Goal: Task Accomplishment & Management: Use online tool/utility

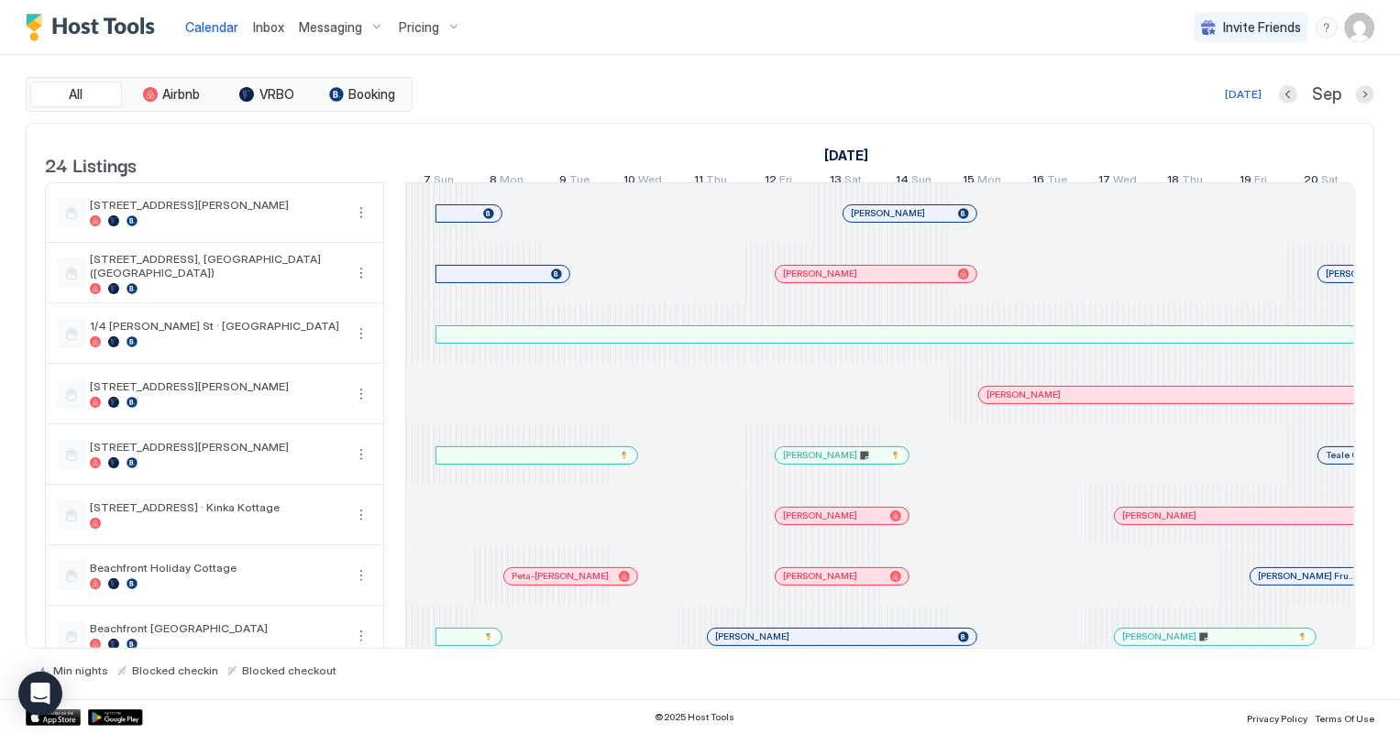
scroll to position [0, 1018]
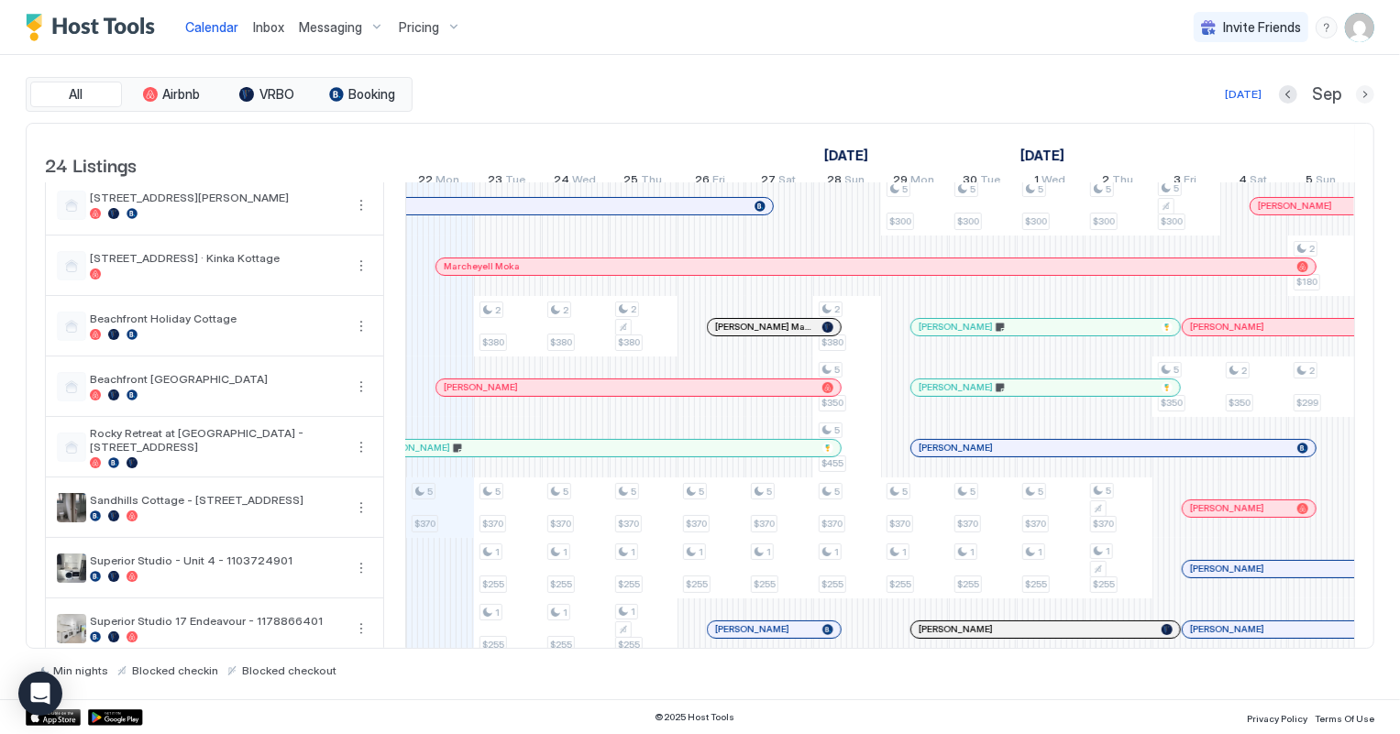
click at [1363, 97] on button "Next month" at bounding box center [1365, 94] width 18 height 18
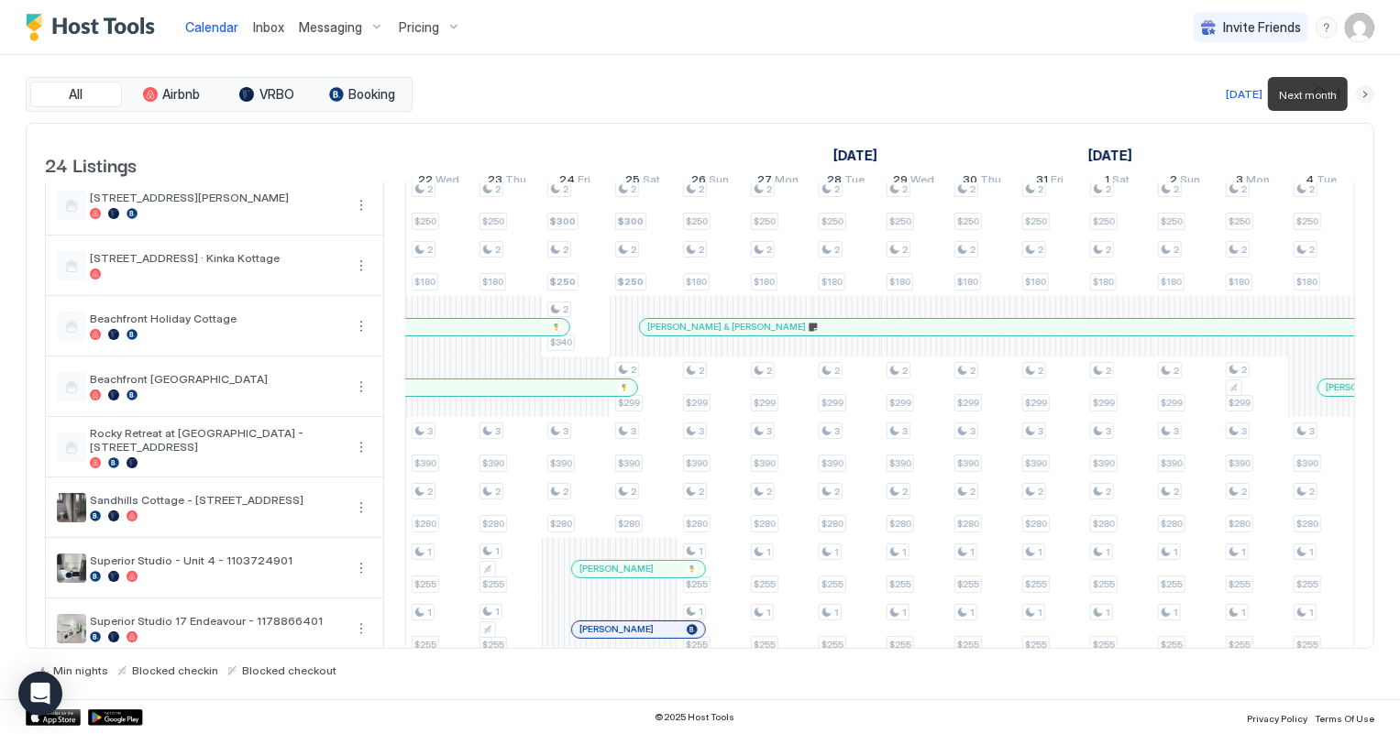
click at [1363, 97] on button "Next month" at bounding box center [1365, 94] width 18 height 18
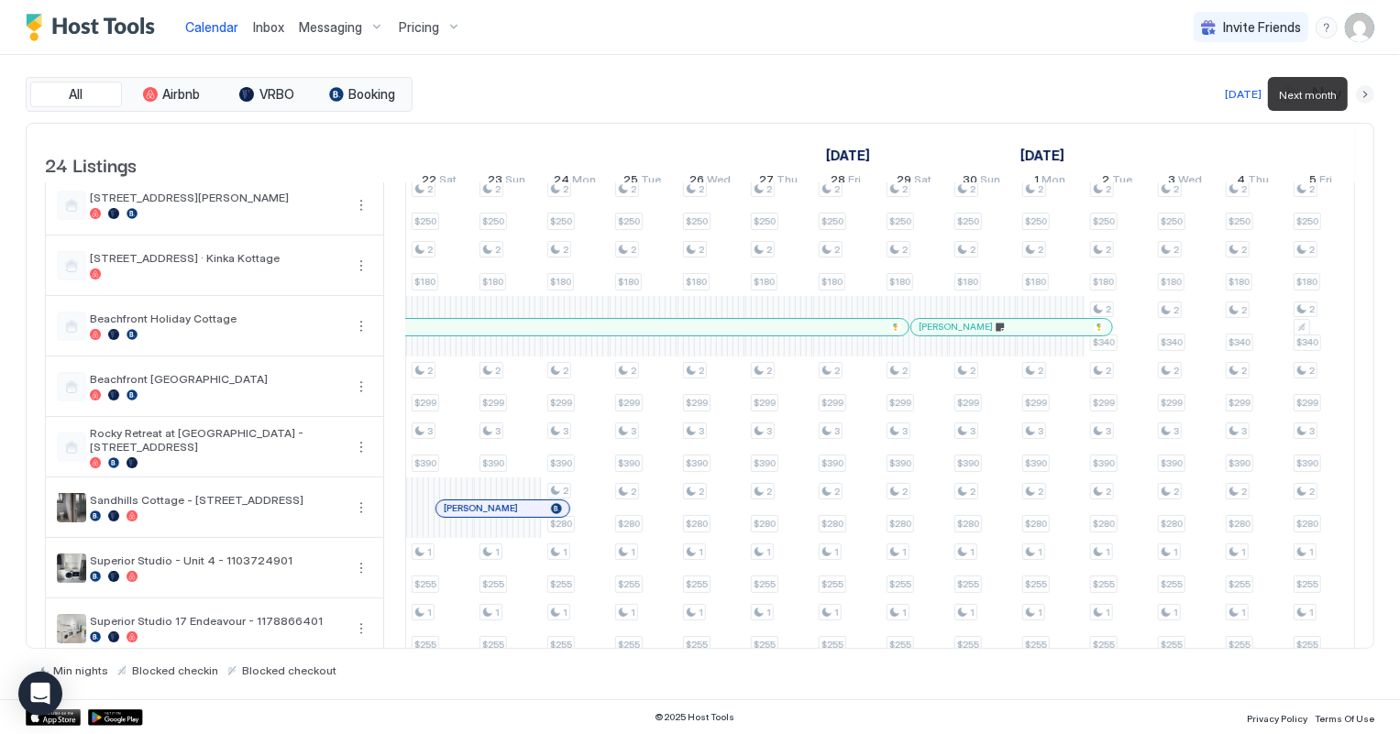
click at [1363, 97] on button "Next month" at bounding box center [1365, 94] width 18 height 18
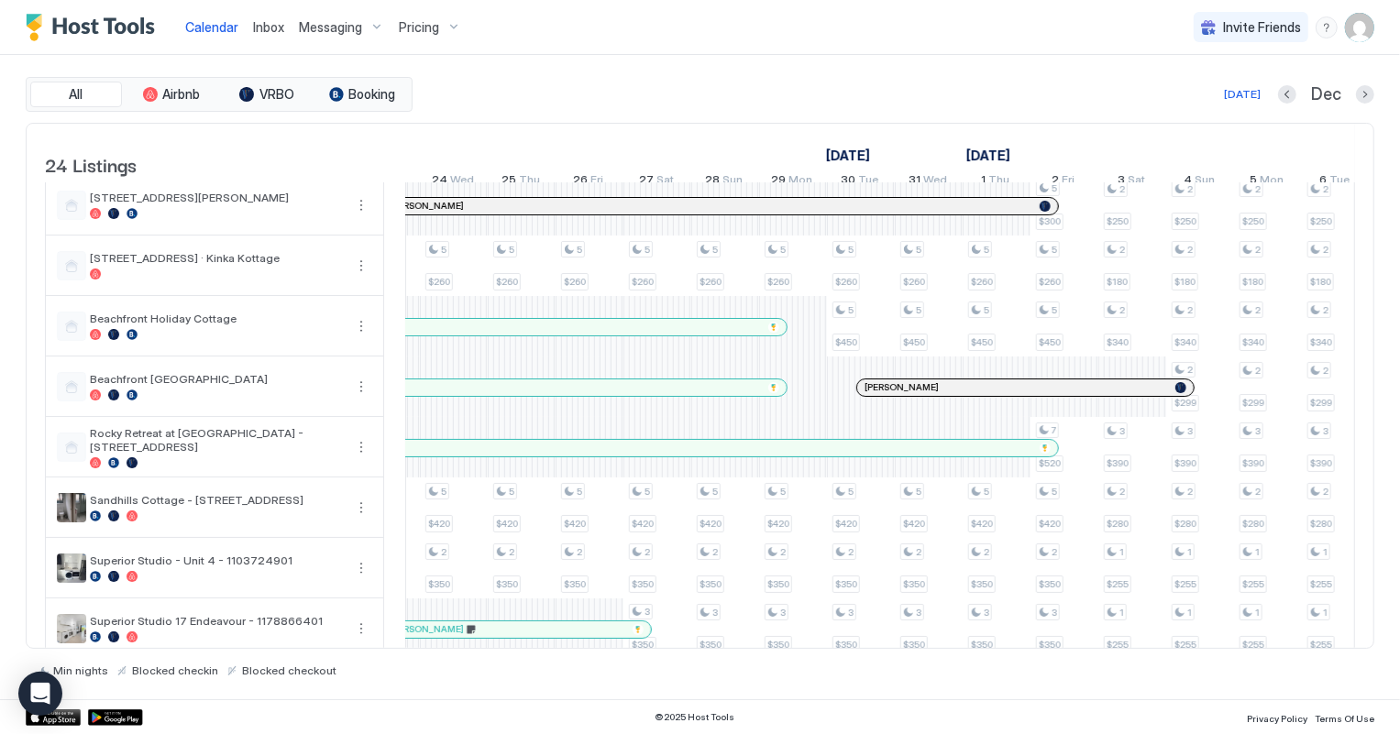
scroll to position [0, 0]
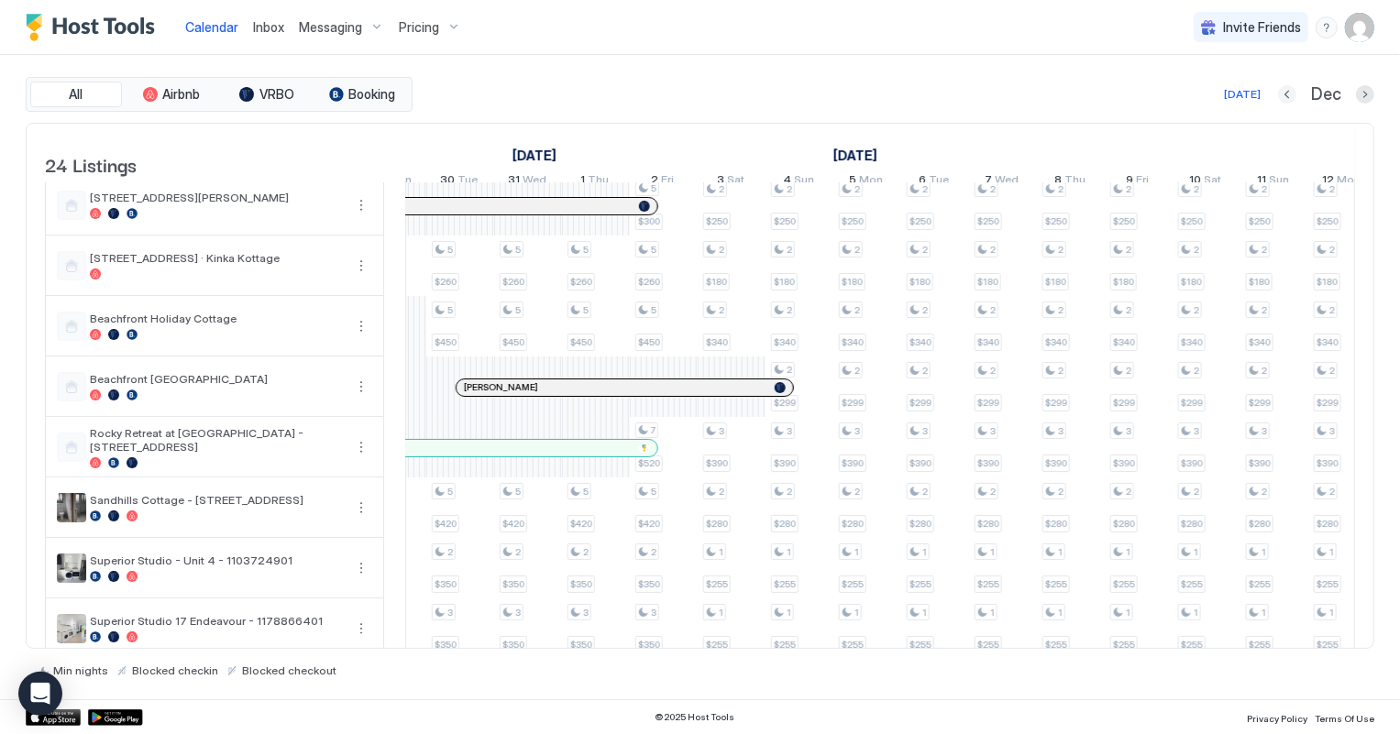
click at [1286, 92] on button "Previous month" at bounding box center [1287, 94] width 18 height 18
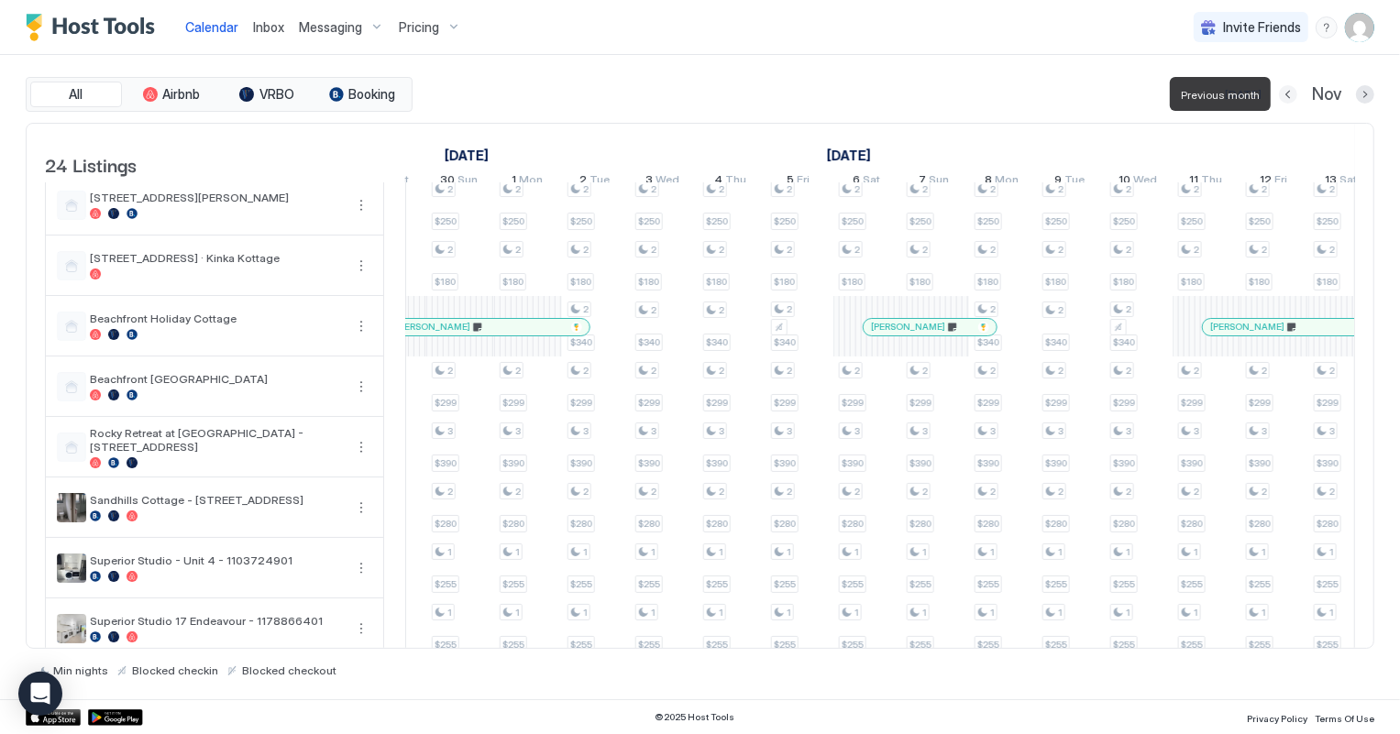
scroll to position [0, 1018]
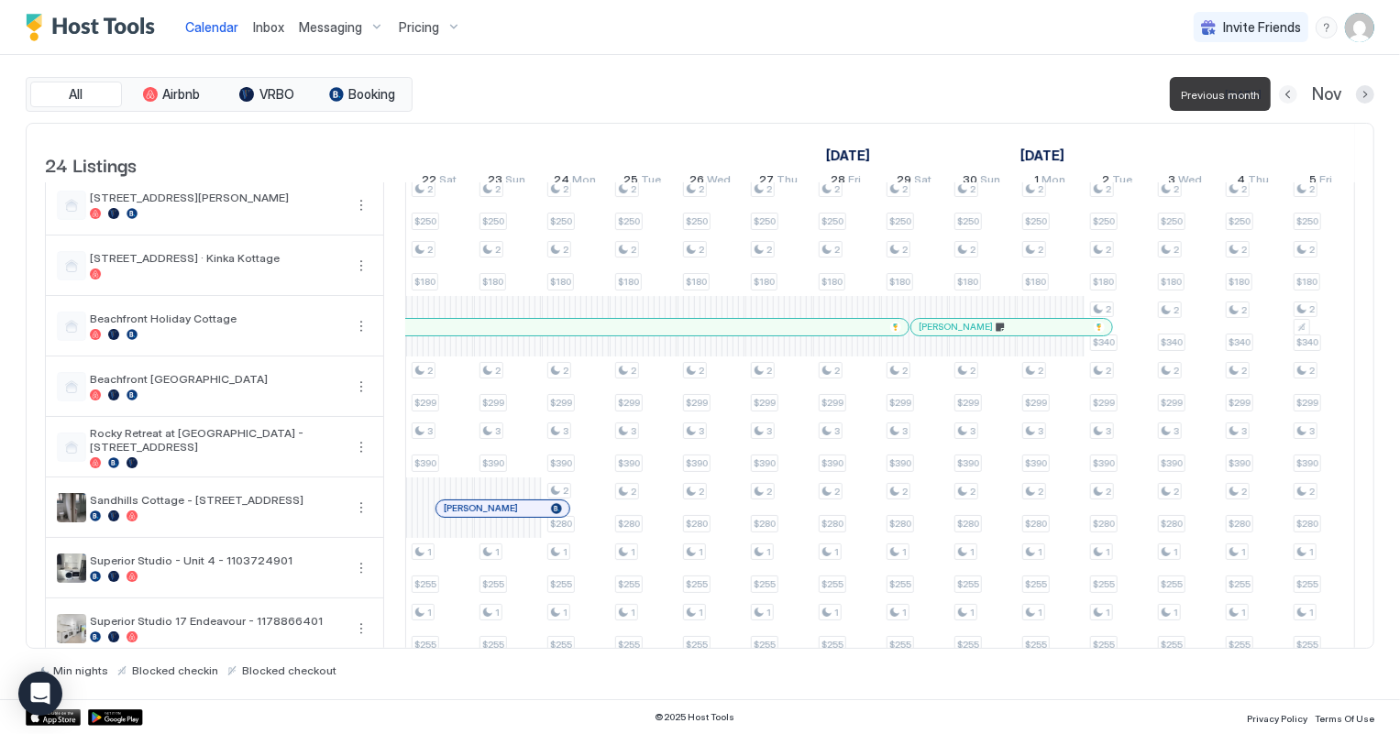
click at [1286, 92] on button "Previous month" at bounding box center [1288, 94] width 18 height 18
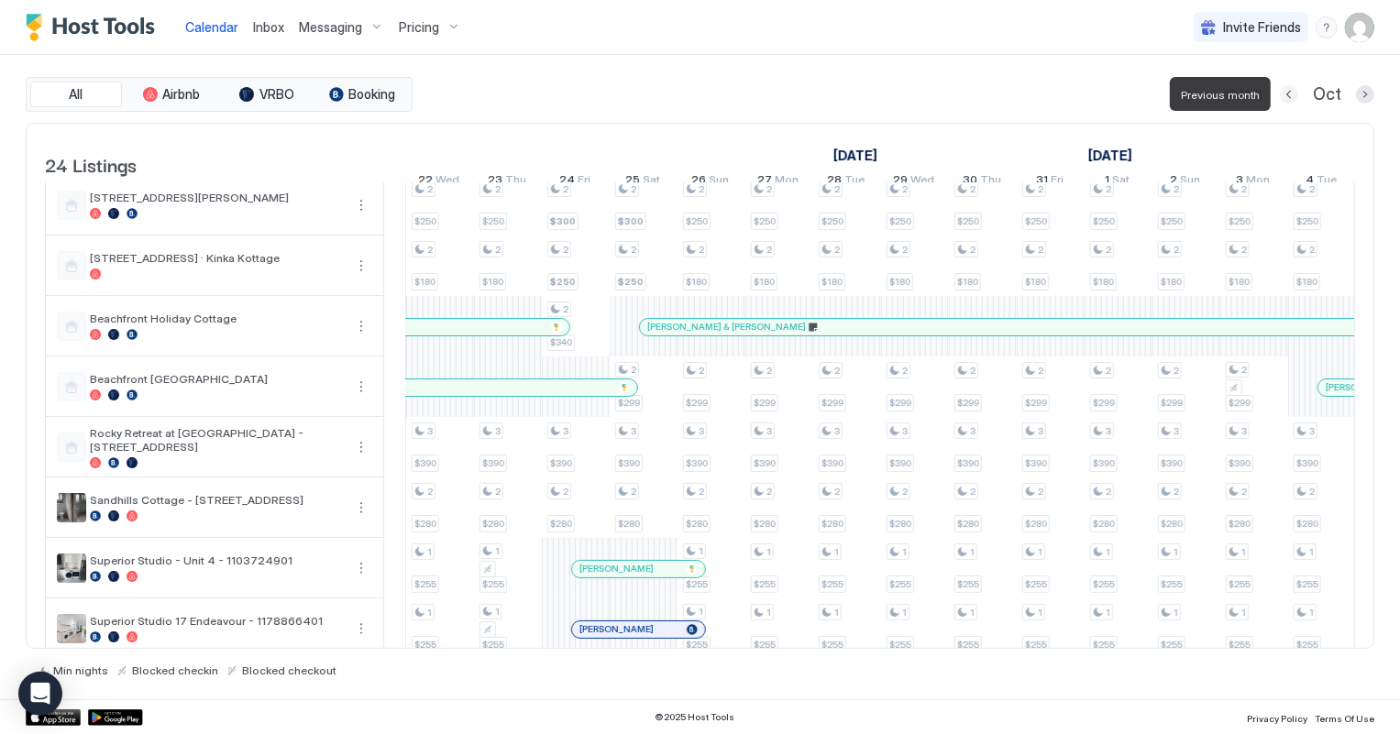
click at [1286, 92] on button "Previous month" at bounding box center [1289, 94] width 18 height 18
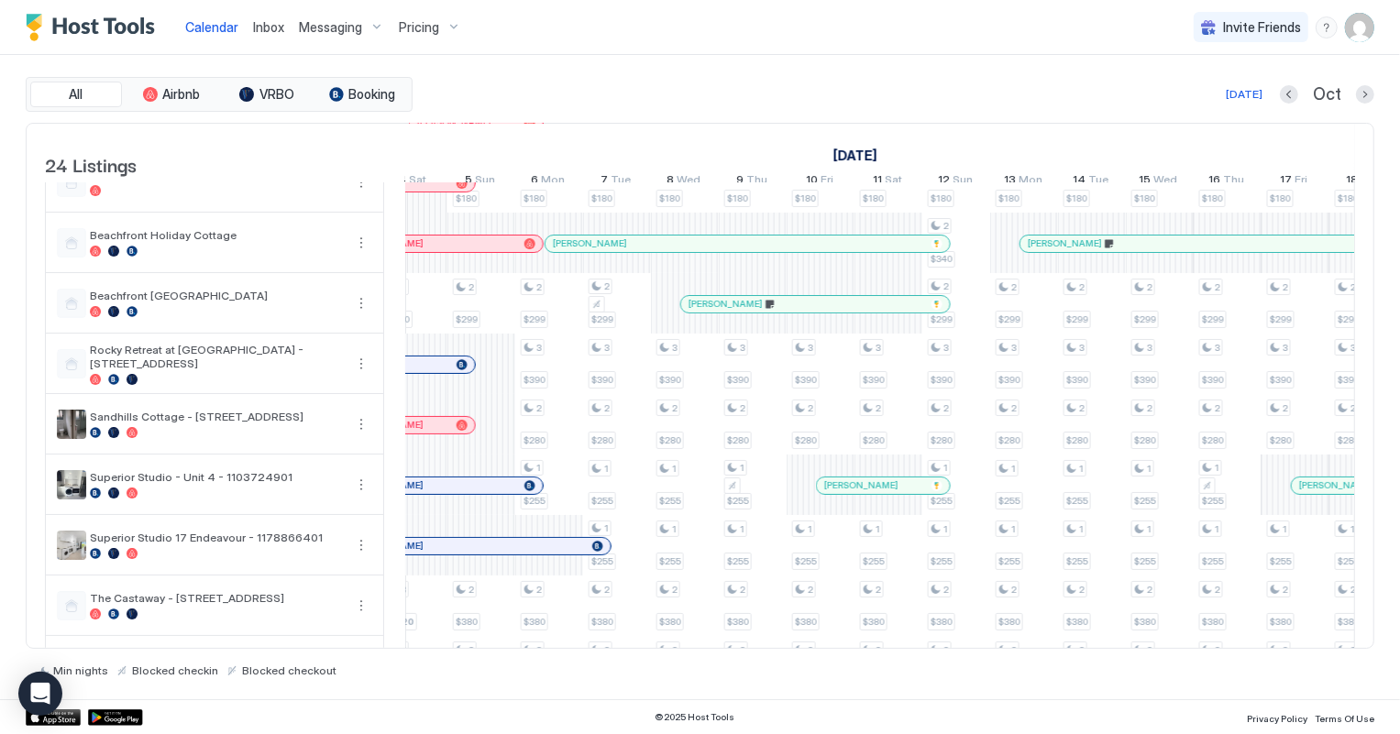
scroll to position [0, 1891]
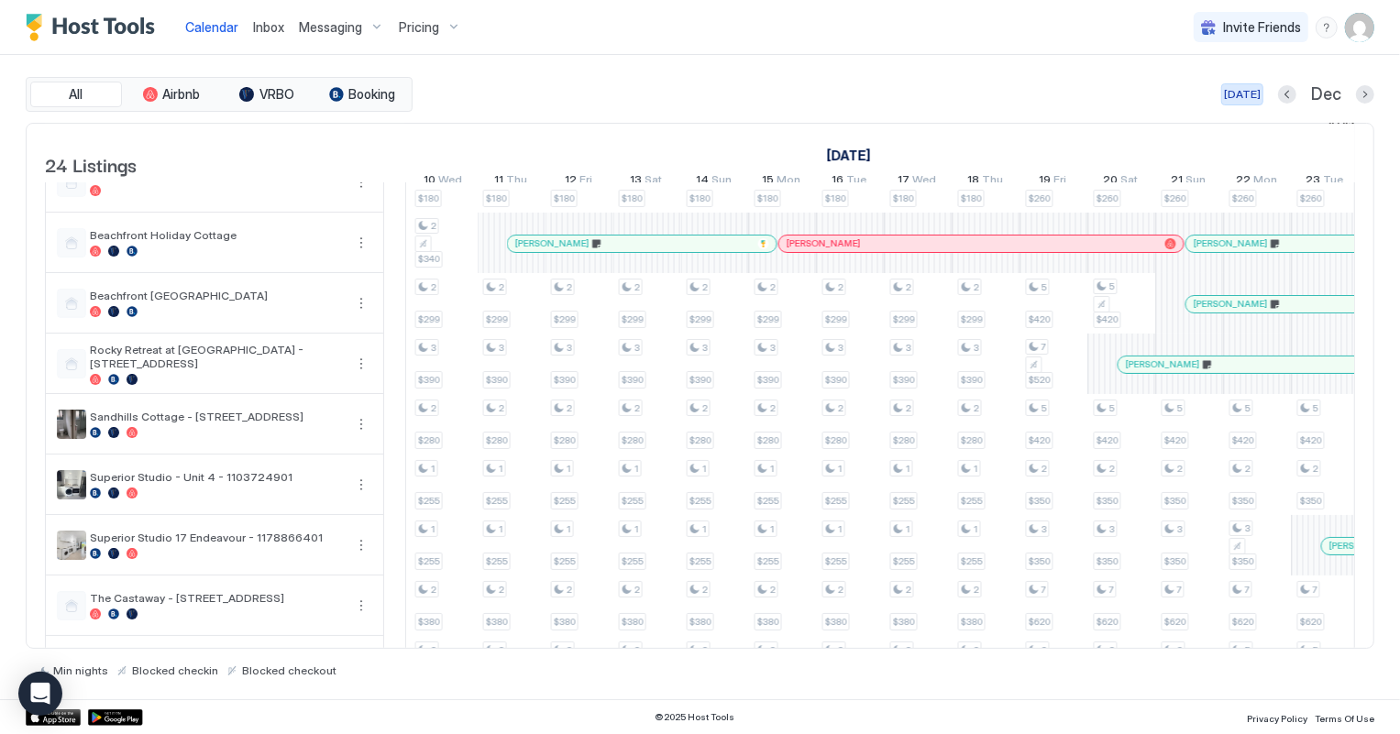
click at [1242, 95] on div "[DATE]" at bounding box center [1242, 94] width 37 height 17
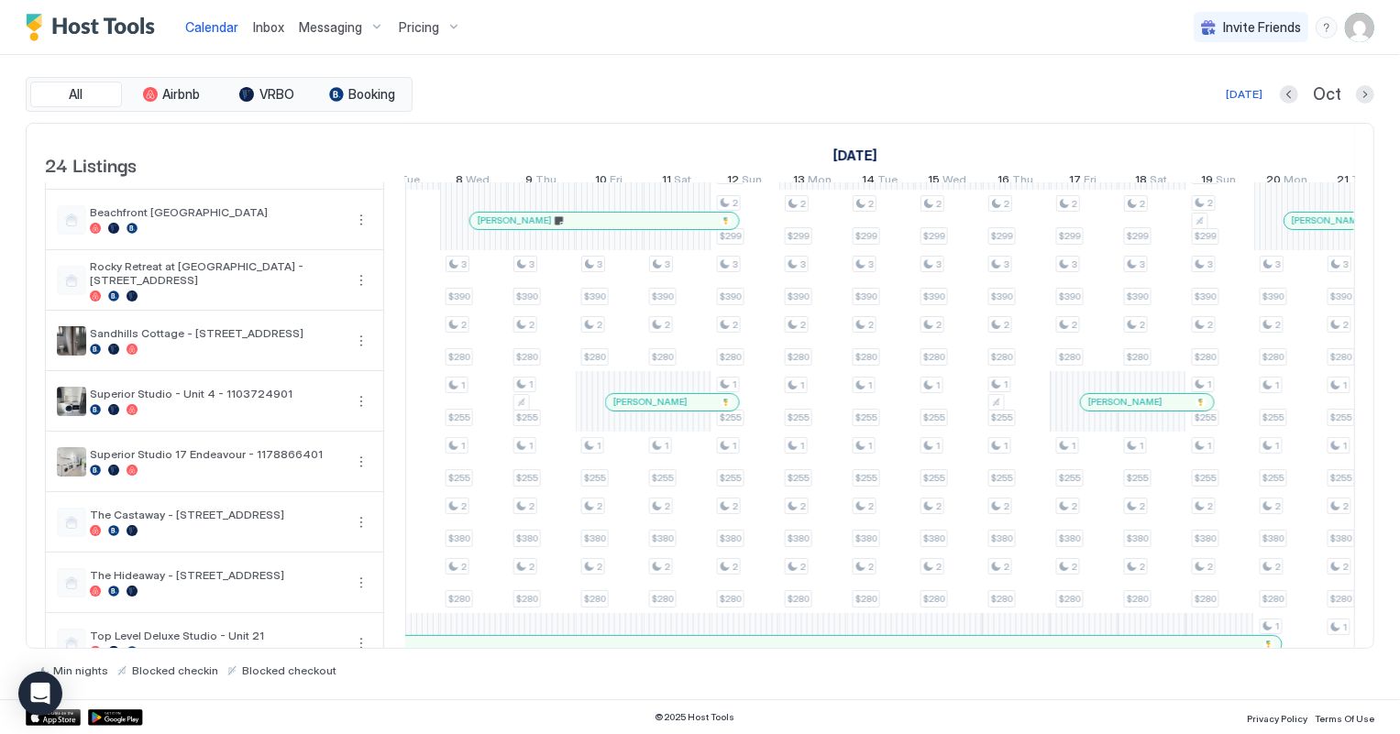
click at [258, 32] on span "Inbox" at bounding box center [268, 27] width 31 height 16
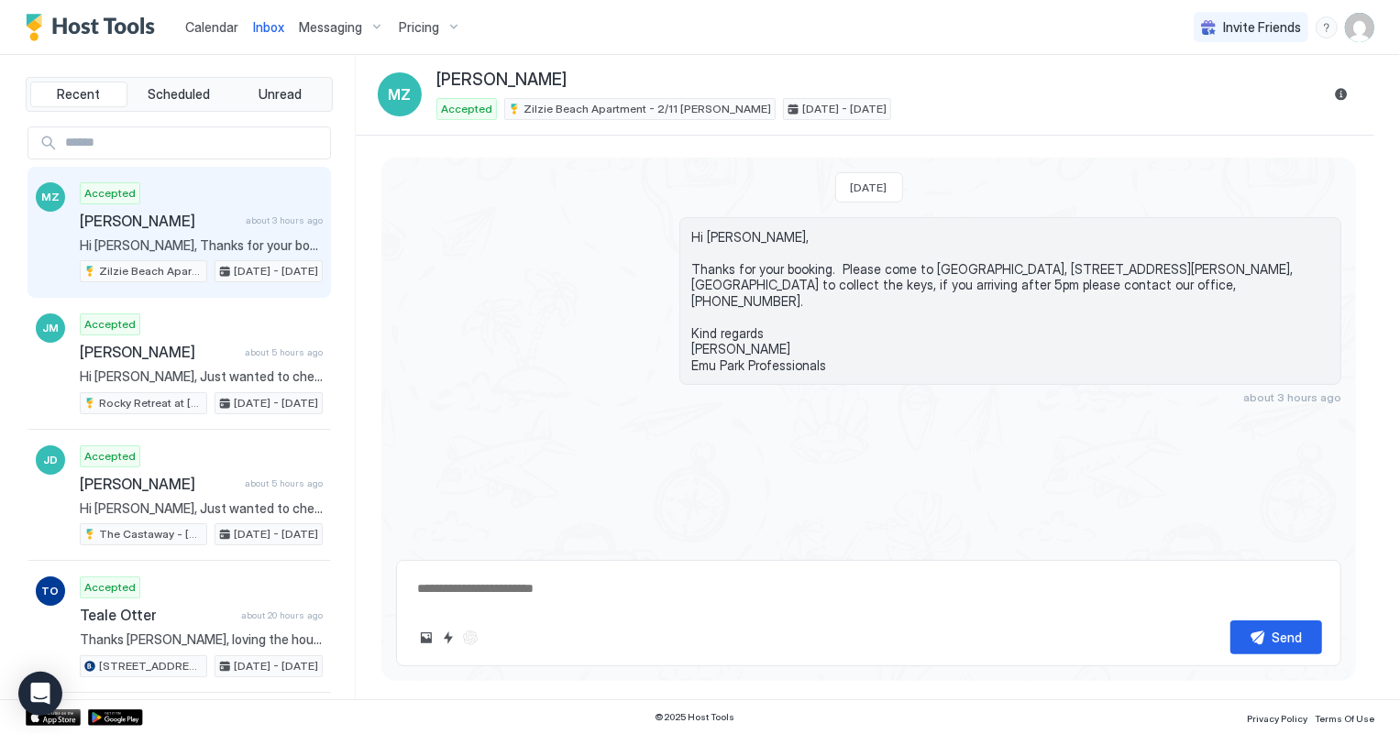
type textarea "*"
click at [212, 31] on span "Calendar" at bounding box center [211, 27] width 53 height 16
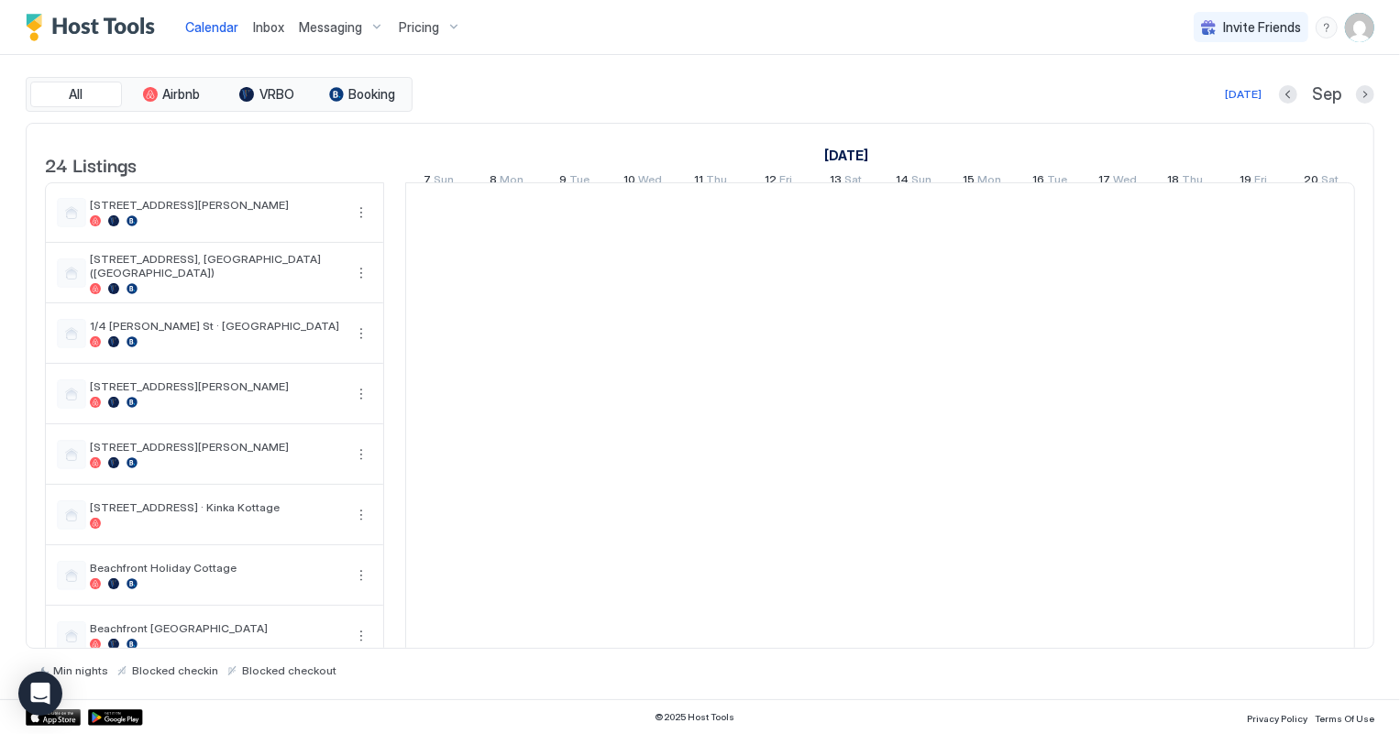
scroll to position [0, 1018]
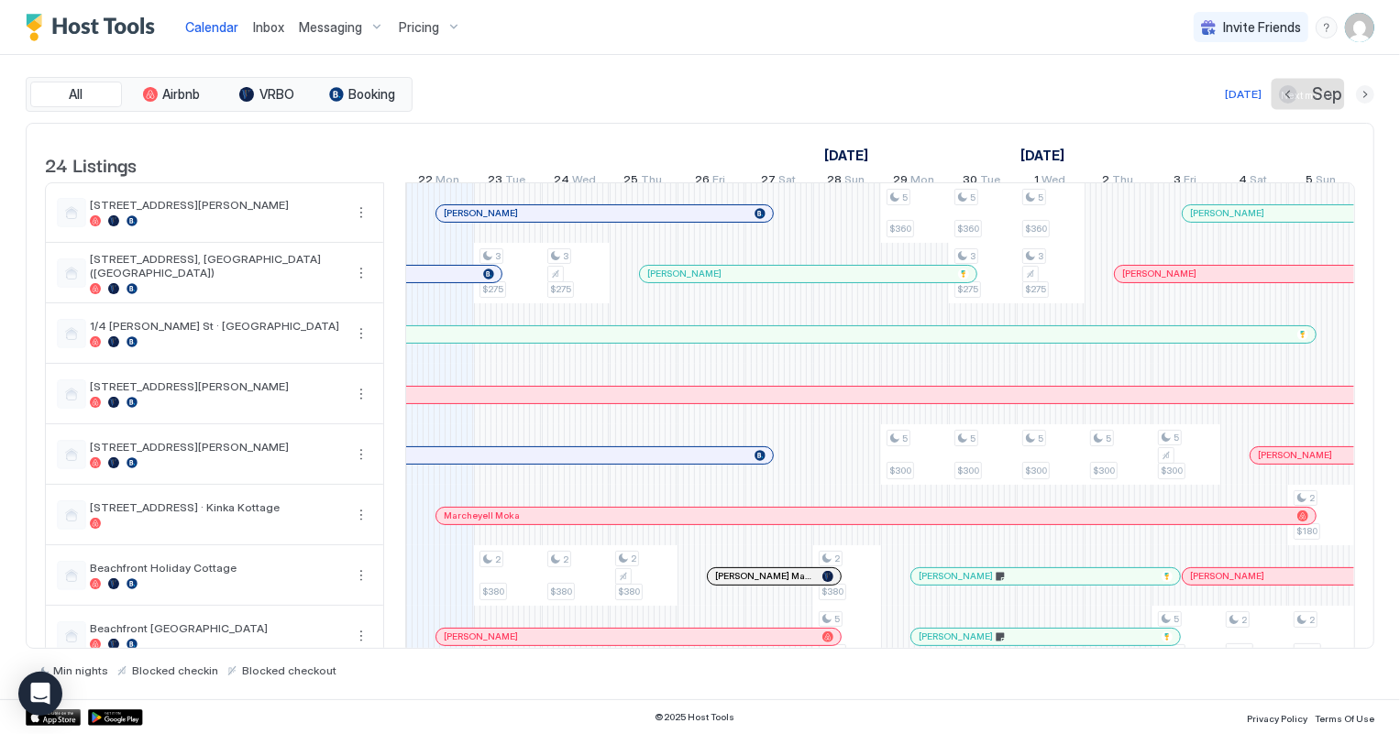
click at [1361, 94] on button "Next month" at bounding box center [1365, 94] width 18 height 18
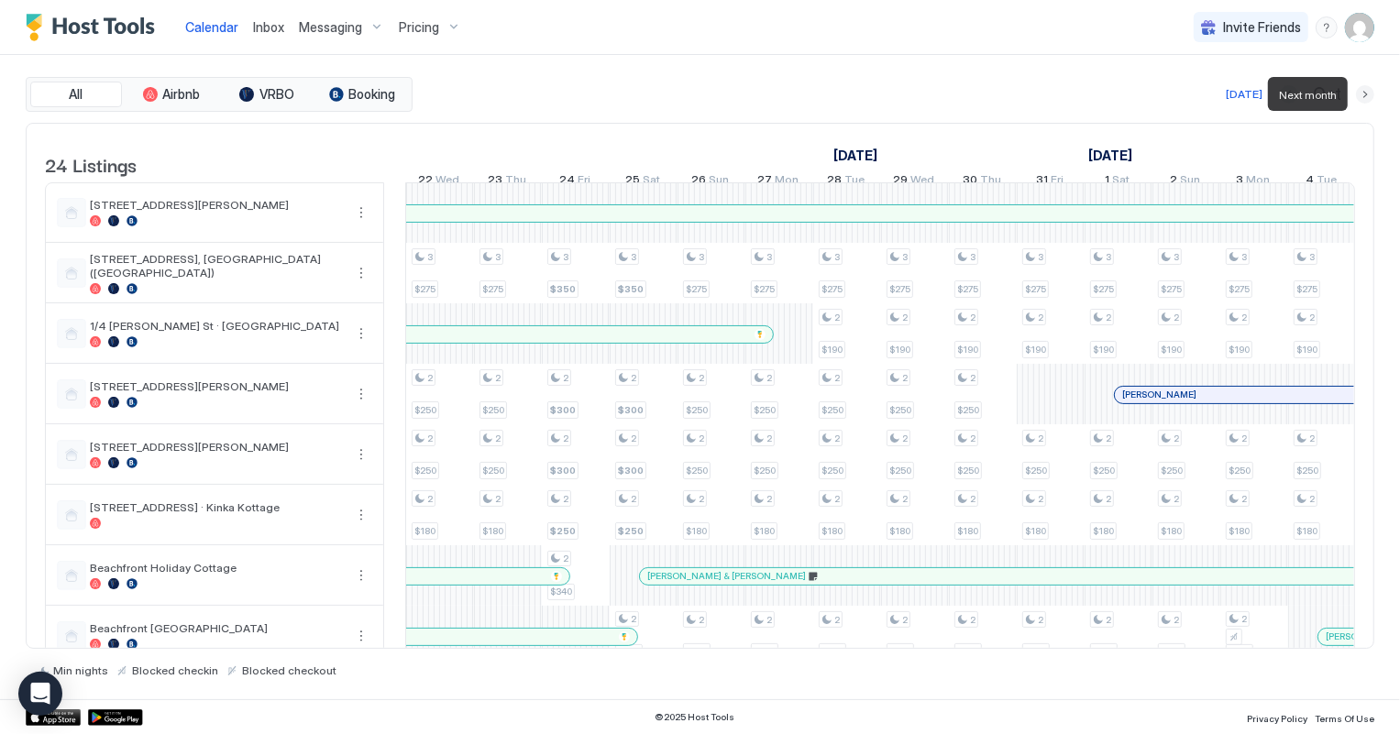
click at [1361, 94] on button "Next month" at bounding box center [1365, 94] width 18 height 18
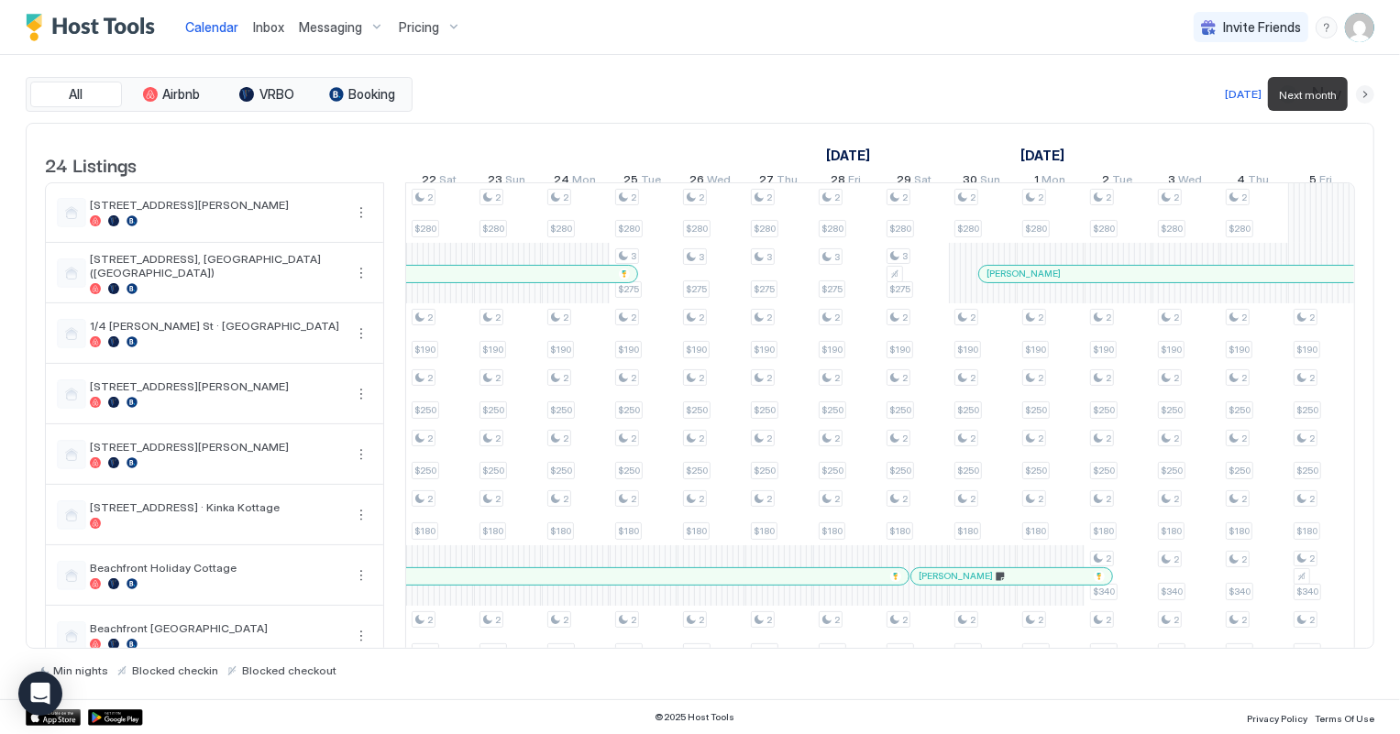
click at [1361, 94] on button "Next month" at bounding box center [1365, 94] width 18 height 18
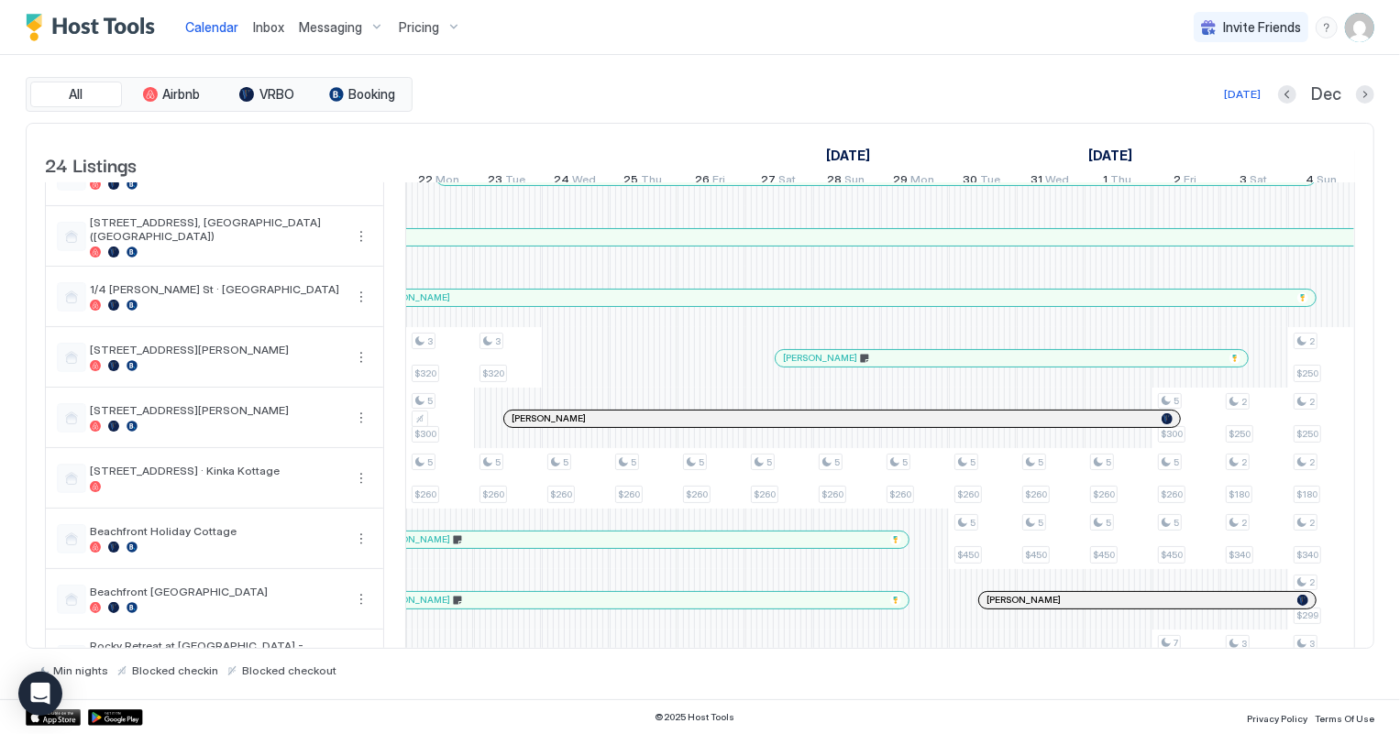
scroll to position [0, 0]
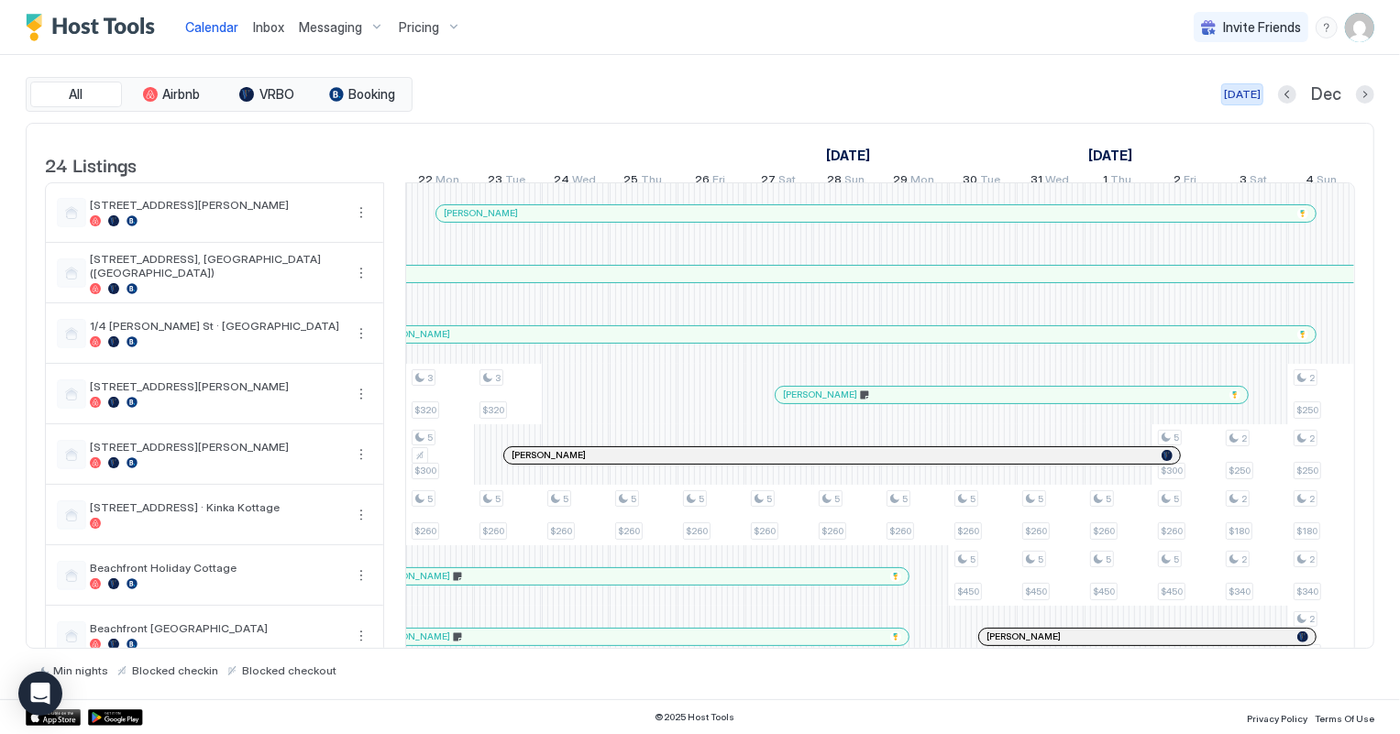
click at [1250, 94] on div "[DATE]" at bounding box center [1242, 94] width 37 height 17
